Goal: Navigation & Orientation: Understand site structure

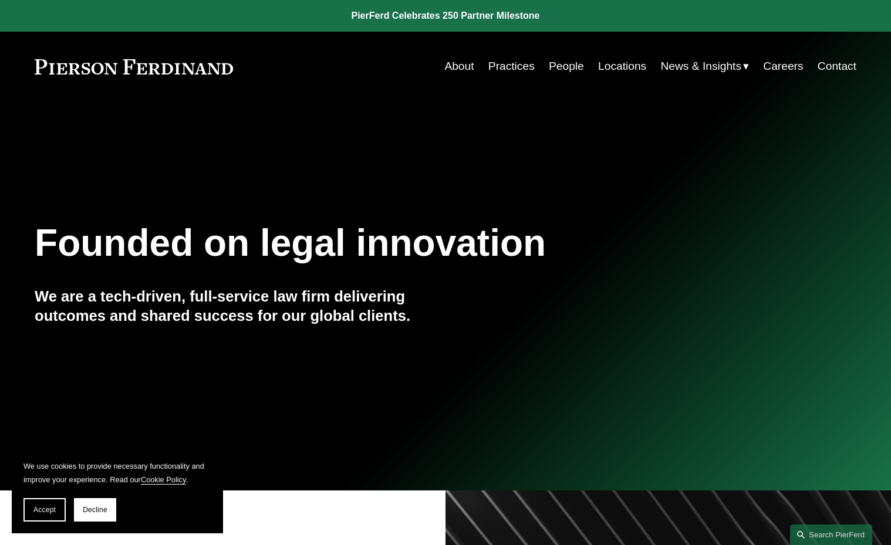
click at [515, 67] on link "Practices" at bounding box center [511, 66] width 46 height 22
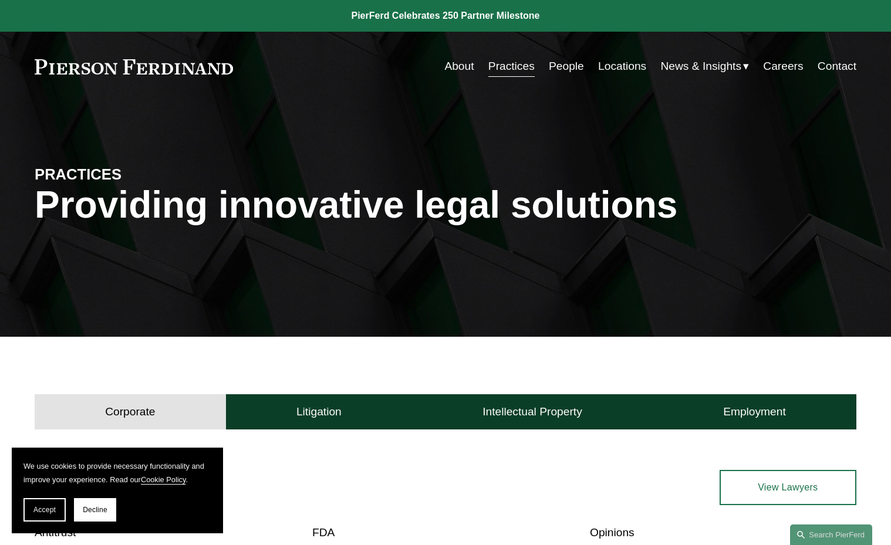
click at [567, 65] on link "People" at bounding box center [566, 66] width 35 height 22
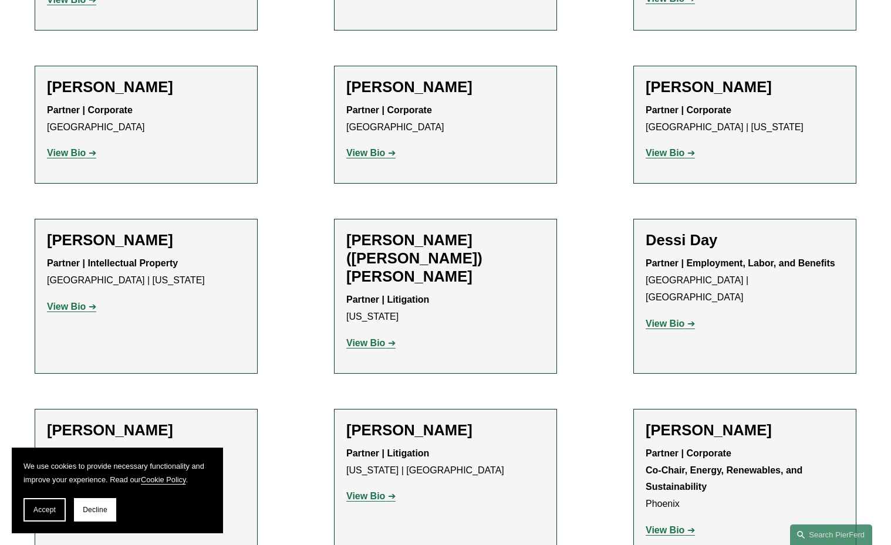
scroll to position [3875, 0]
